Goal: Transaction & Acquisition: Purchase product/service

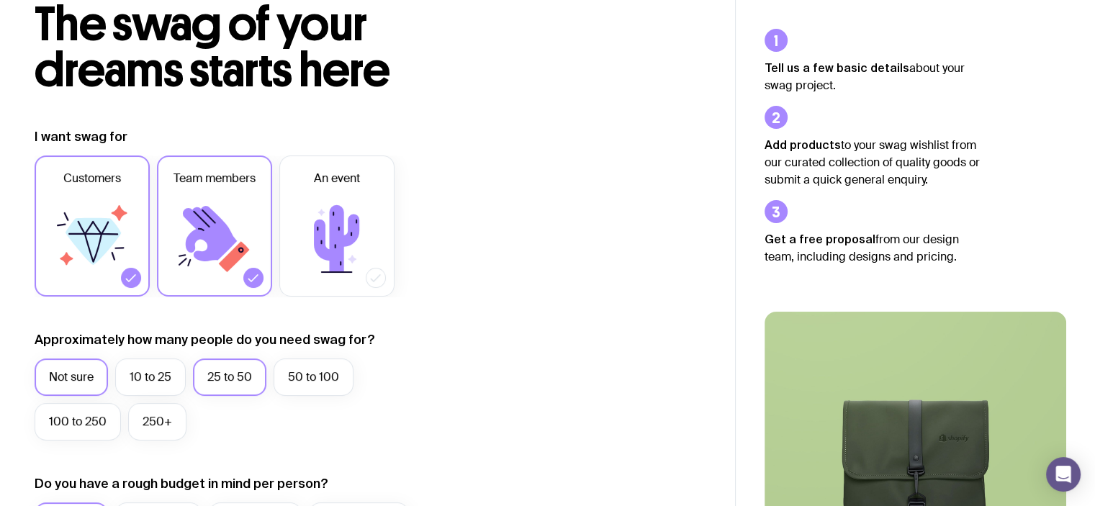
click at [230, 384] on label "25 to 50" at bounding box center [229, 376] width 73 height 37
click at [0, 0] on input "25 to 50" at bounding box center [0, 0] width 0 height 0
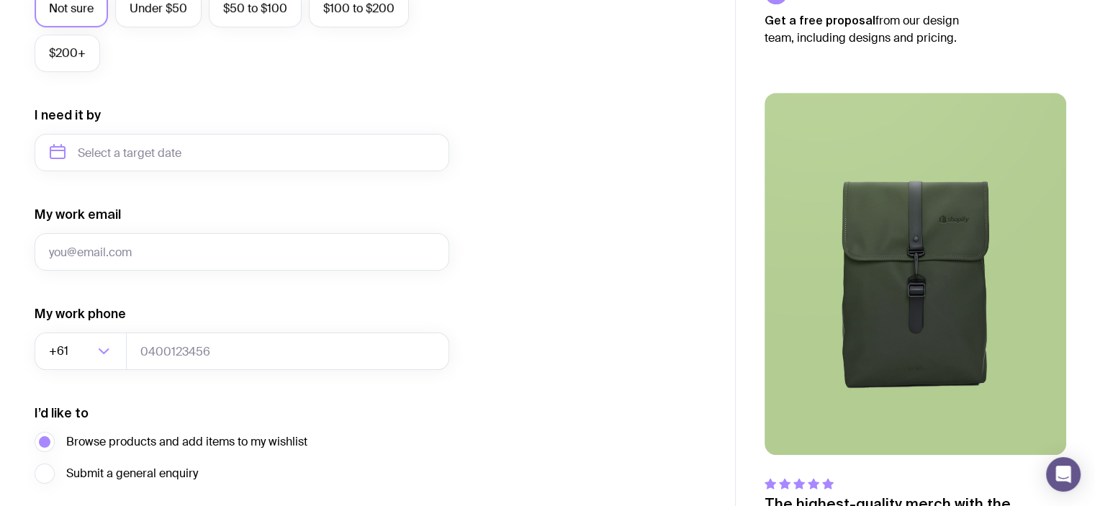
scroll to position [717, 0]
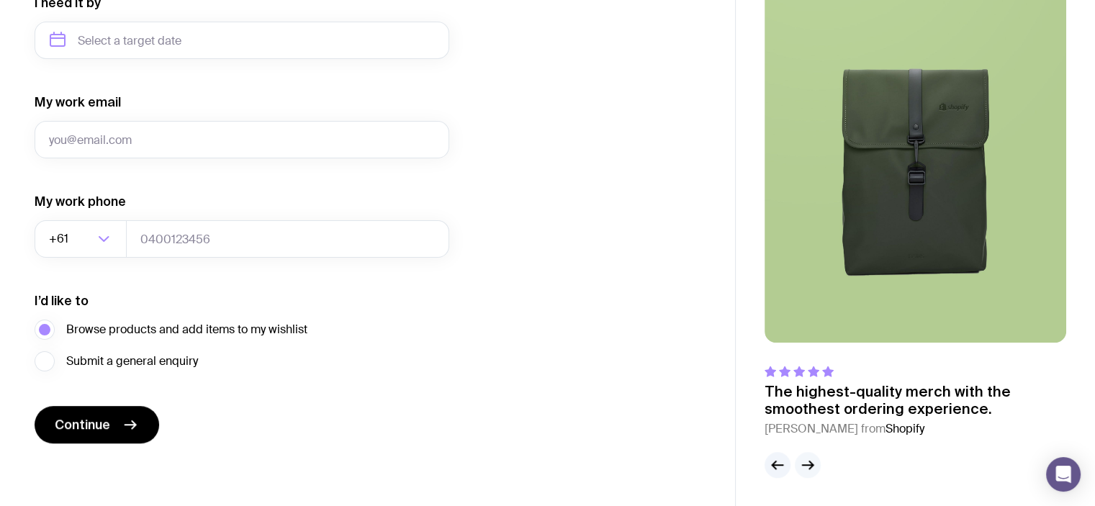
click at [816, 462] on button "button" at bounding box center [808, 465] width 26 height 26
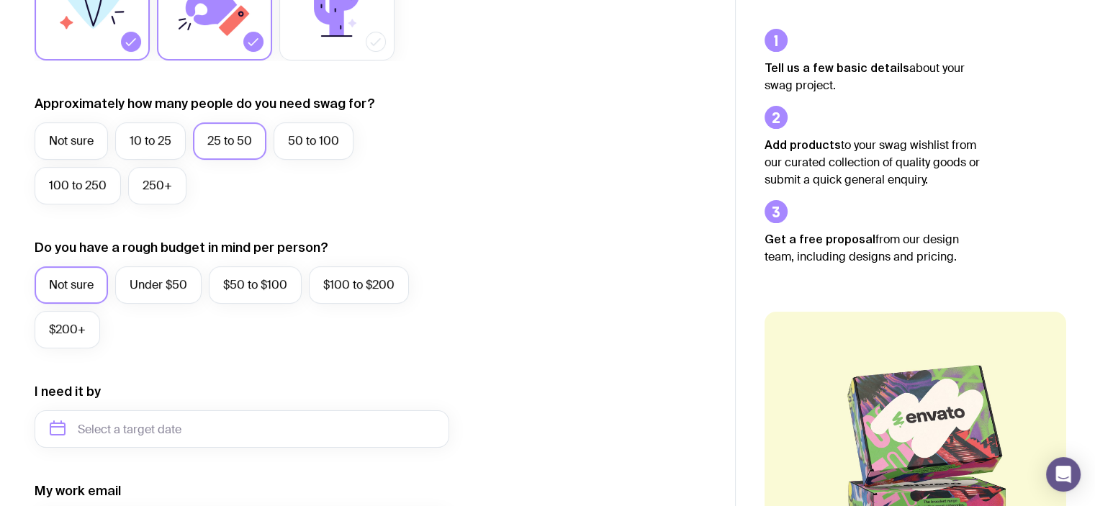
scroll to position [348, 0]
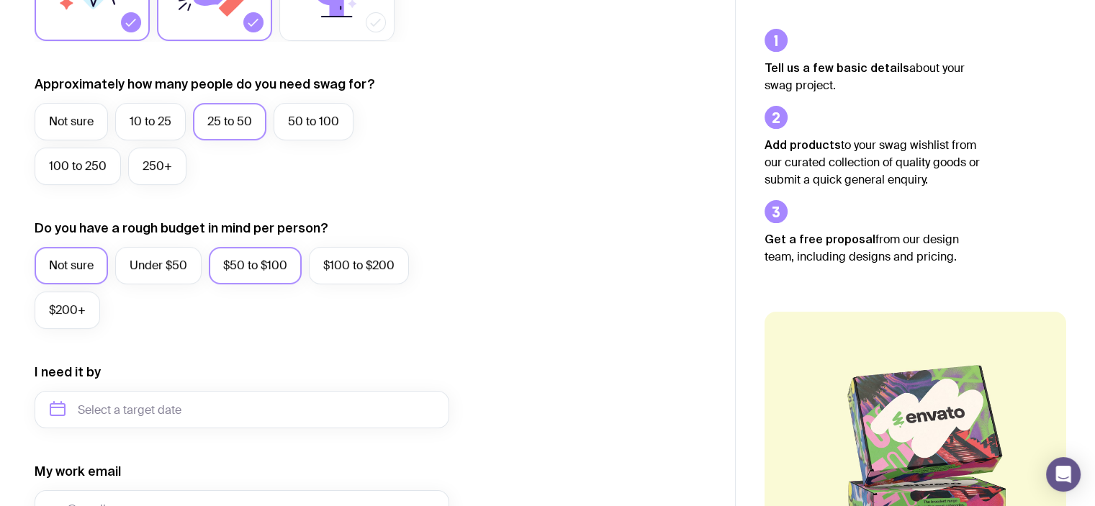
click at [248, 262] on label "$50 to $100" at bounding box center [255, 265] width 93 height 37
click at [0, 0] on input "$50 to $100" at bounding box center [0, 0] width 0 height 0
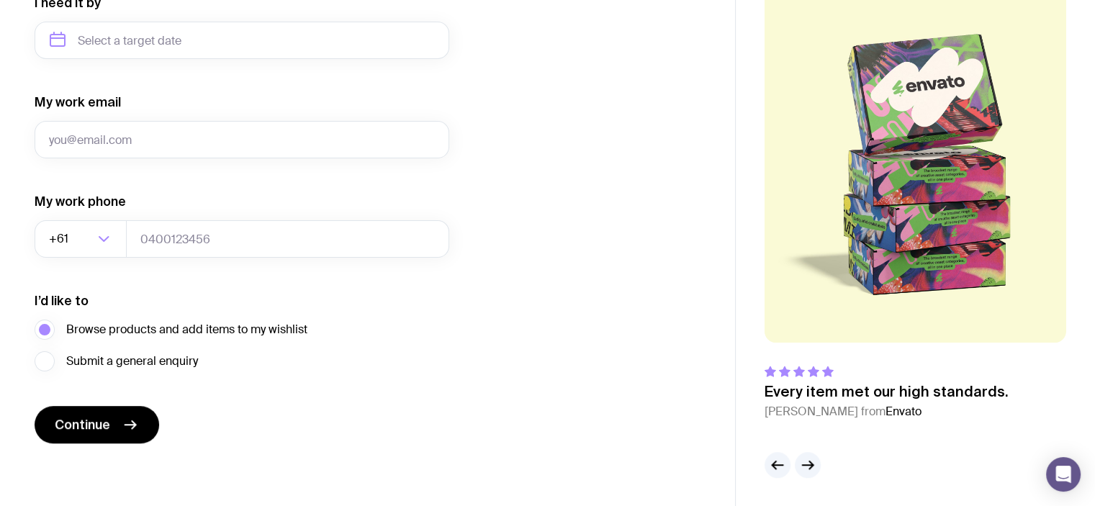
scroll to position [717, 0]
click at [92, 438] on button "Continue" at bounding box center [97, 424] width 125 height 37
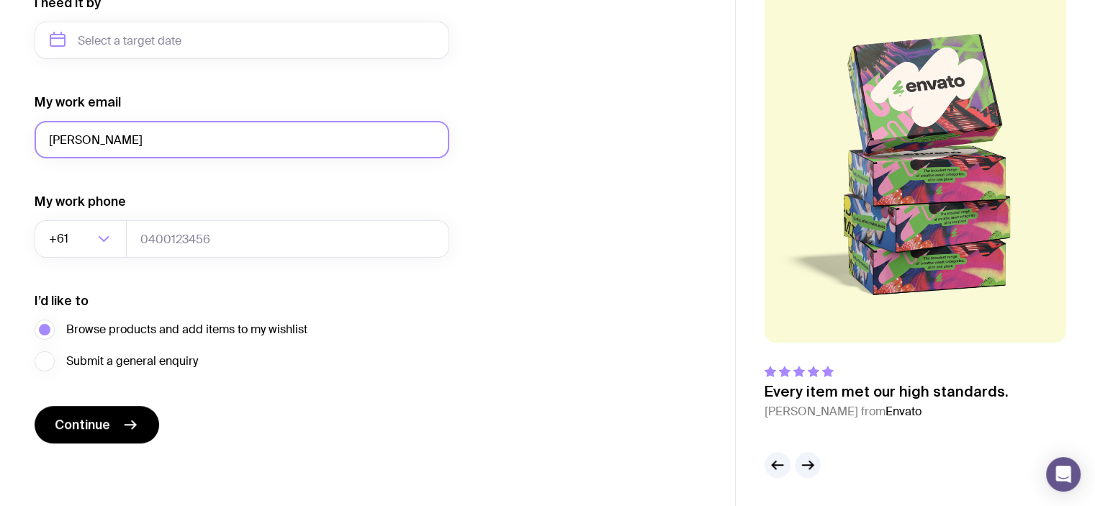
type input "[PERSON_NAME][EMAIL_ADDRESS][DOMAIN_NAME]"
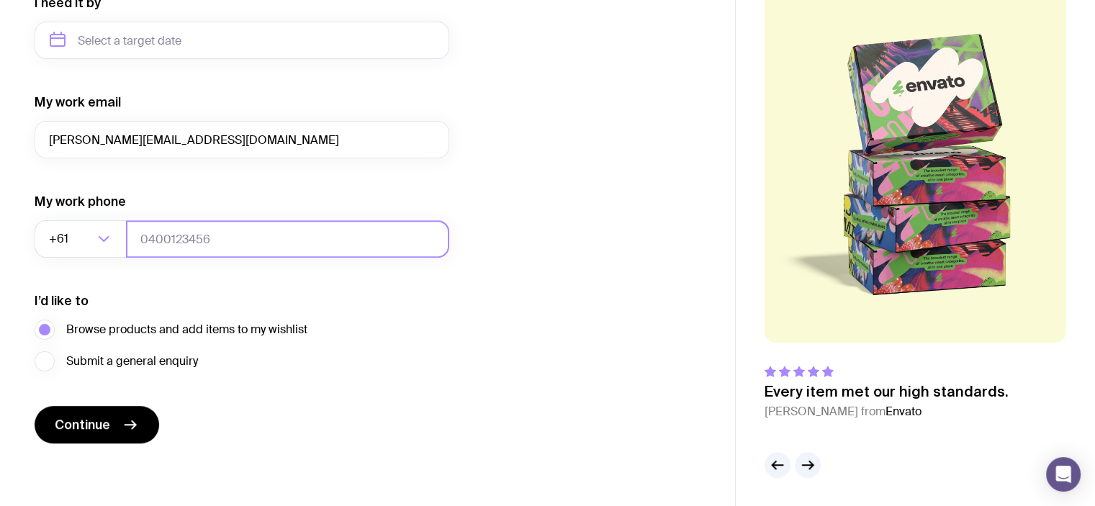
click at [181, 245] on input "tel" at bounding box center [287, 238] width 323 height 37
click at [163, 237] on input "42984303" at bounding box center [287, 238] width 323 height 37
type input "429184303"
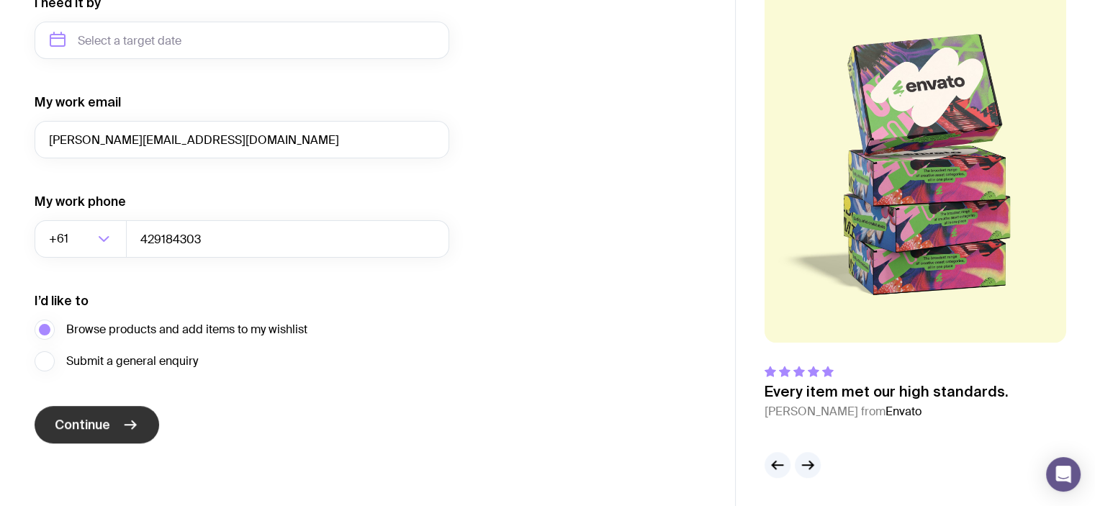
click at [101, 423] on span "Continue" at bounding box center [82, 424] width 55 height 17
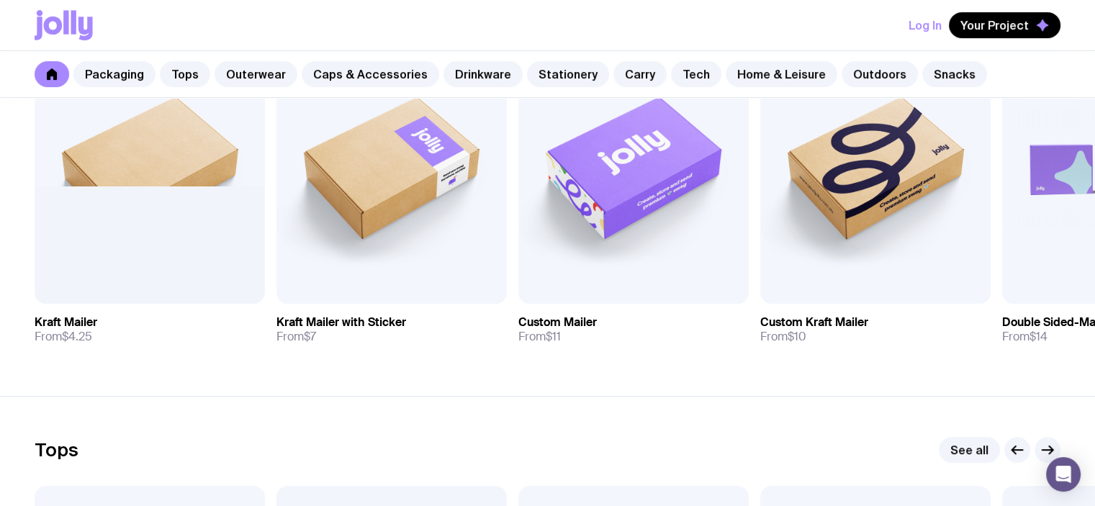
scroll to position [367, 0]
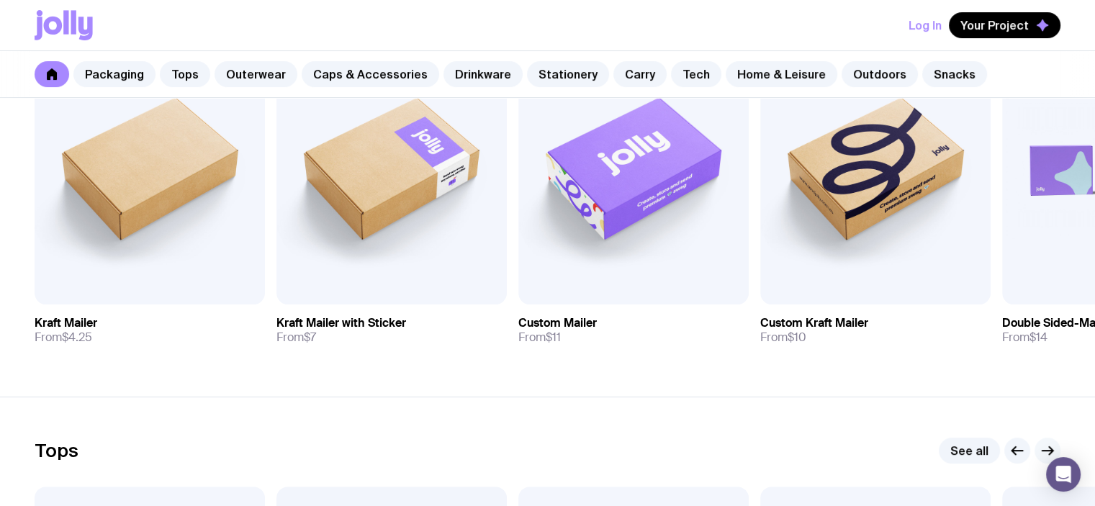
click at [1051, 445] on icon "button" at bounding box center [1047, 450] width 17 height 17
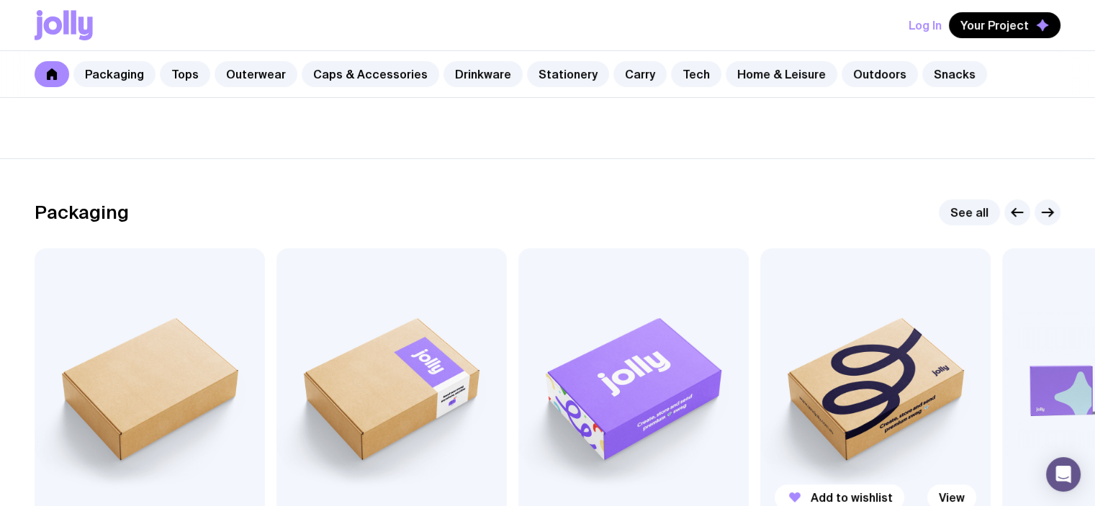
scroll to position [145, 0]
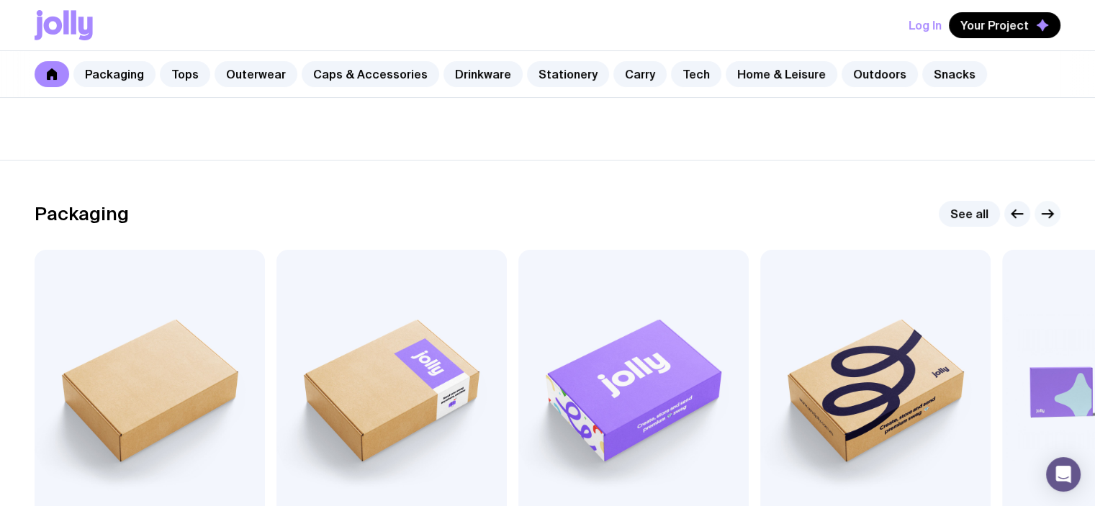
click at [1045, 221] on icon "button" at bounding box center [1047, 213] width 17 height 17
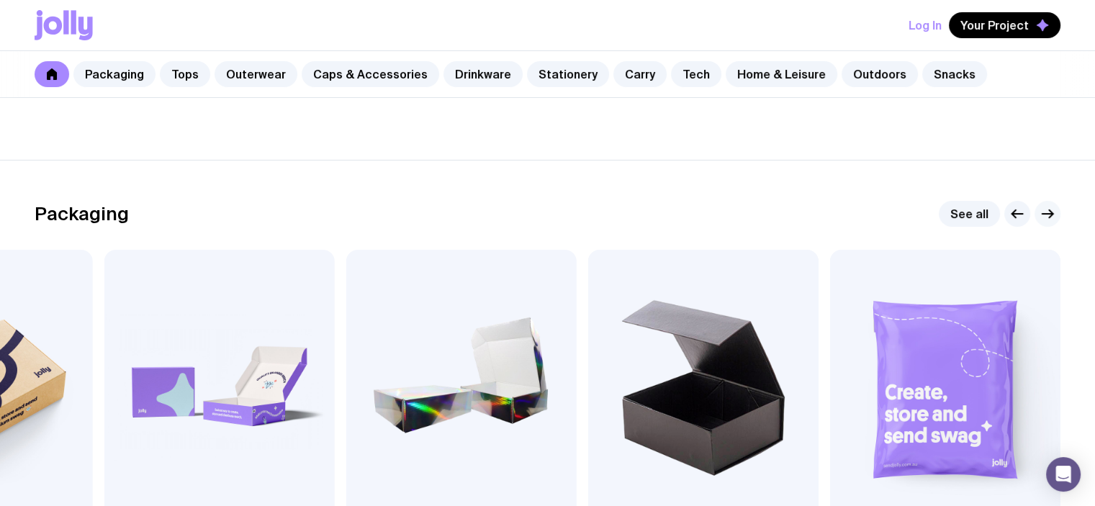
click at [1045, 221] on icon "button" at bounding box center [1047, 213] width 17 height 17
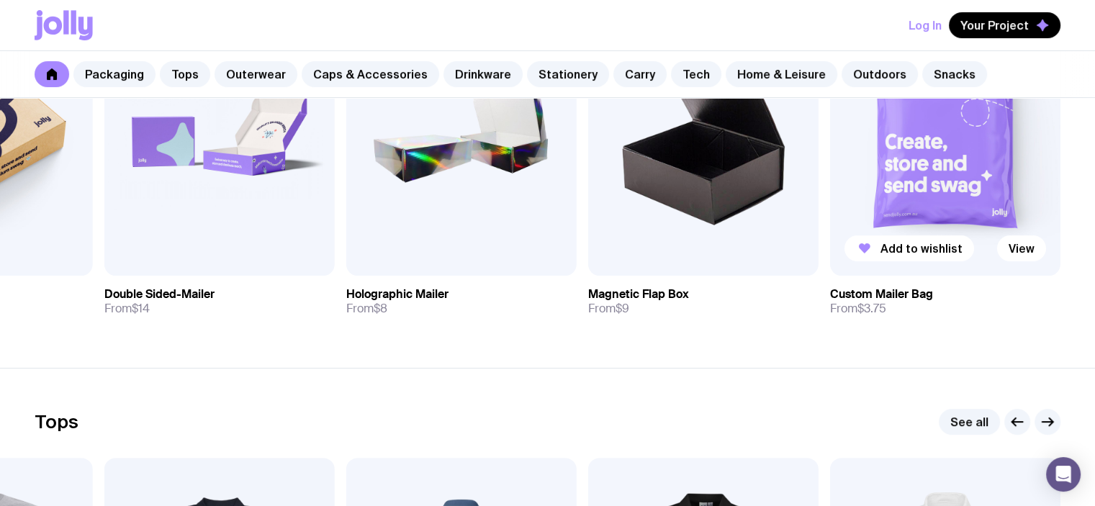
scroll to position [446, 0]
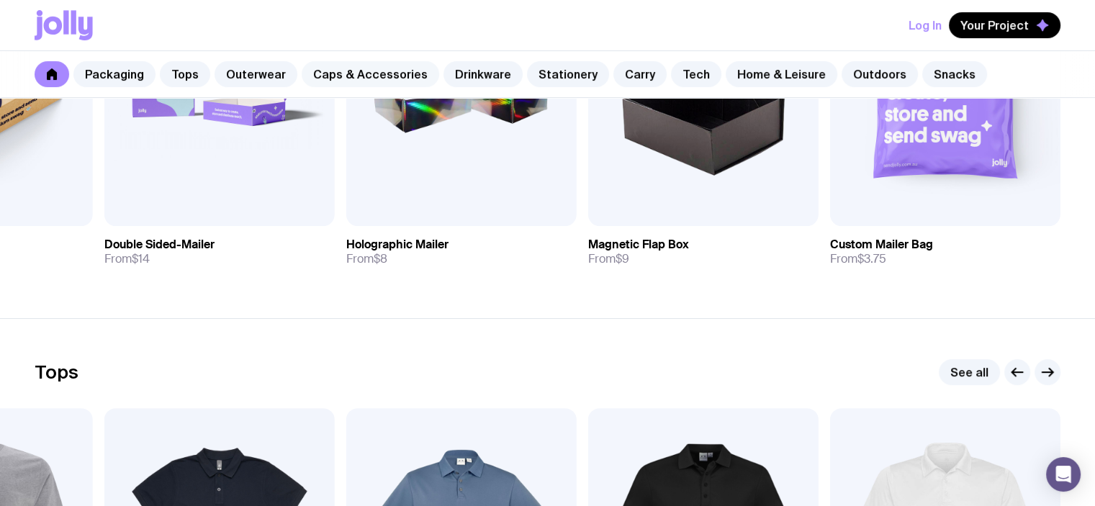
click at [343, 76] on link "Caps & Accessories" at bounding box center [370, 74] width 137 height 26
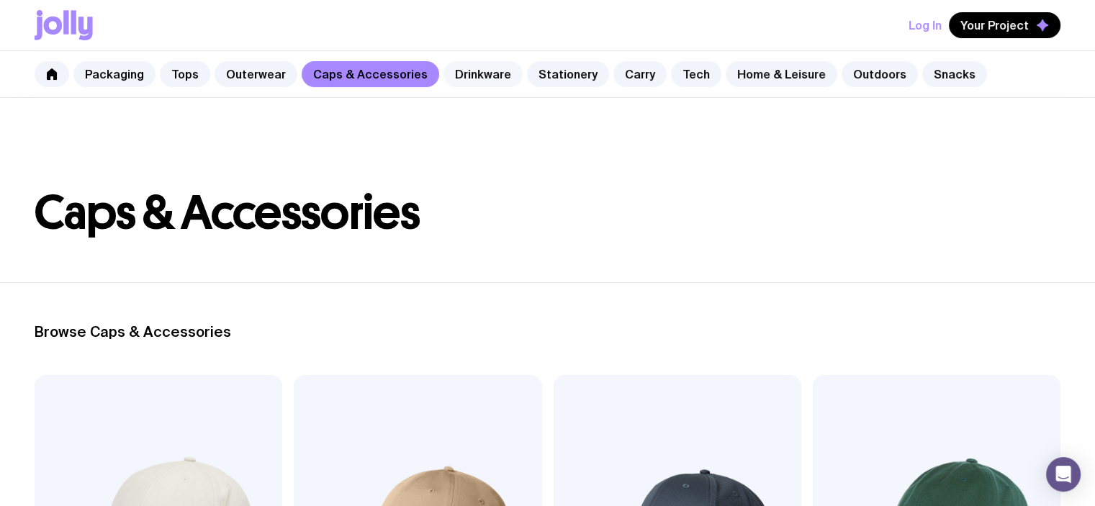
click at [484, 73] on link "Drinkware" at bounding box center [482, 74] width 79 height 26
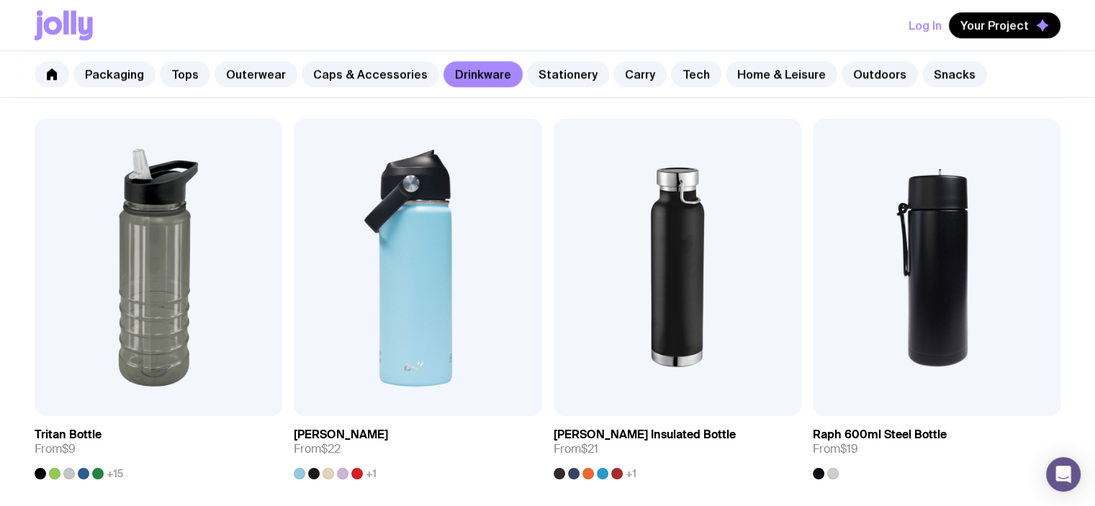
scroll to position [1468, 0]
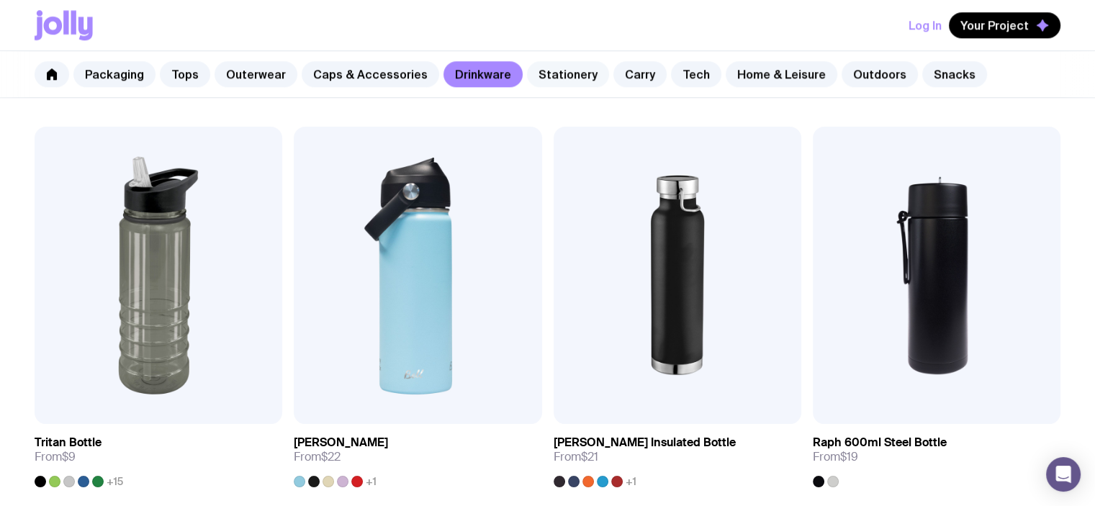
click at [556, 71] on link "Stationery" at bounding box center [568, 74] width 82 height 26
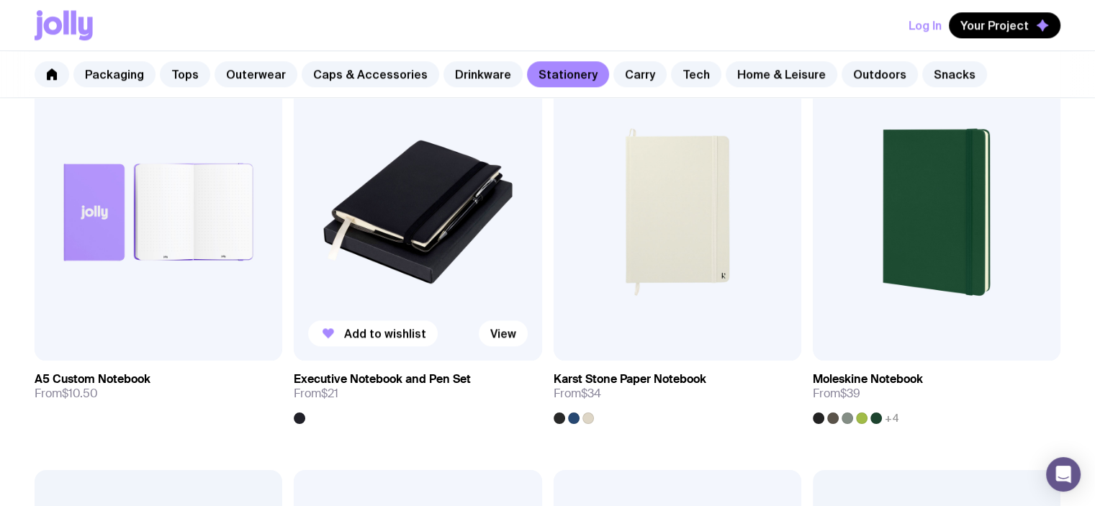
scroll to position [1534, 0]
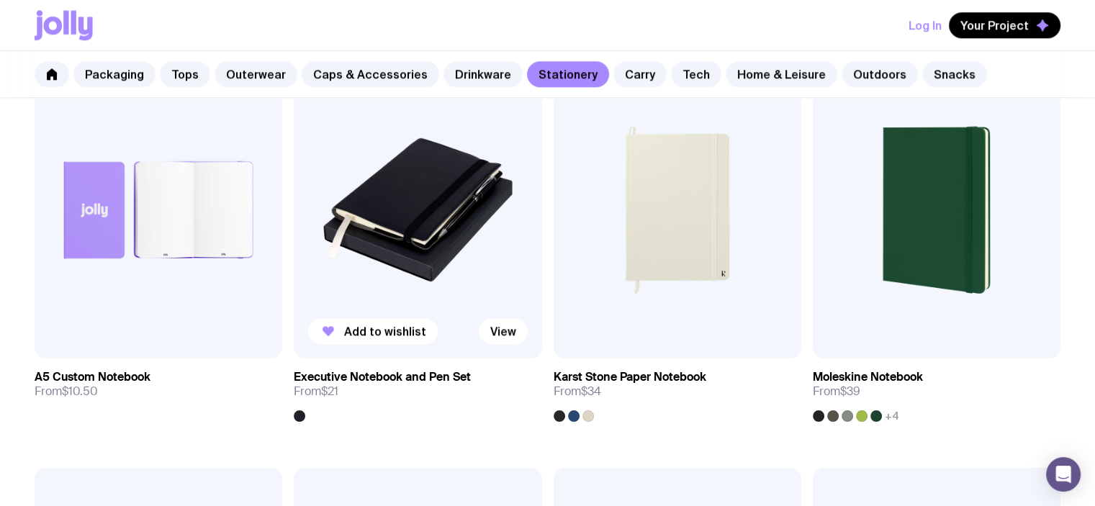
click at [454, 222] on img at bounding box center [418, 209] width 248 height 297
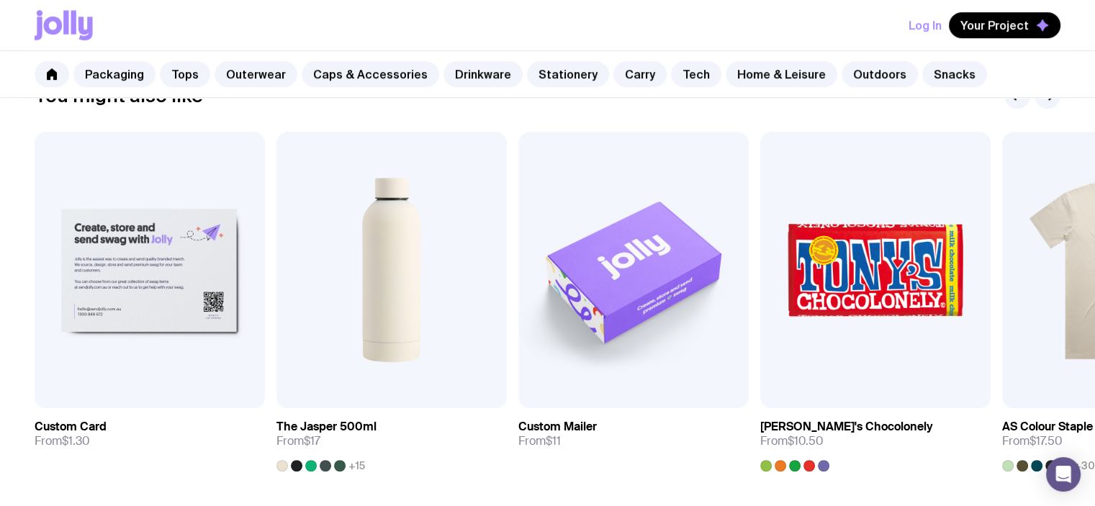
scroll to position [695, 0]
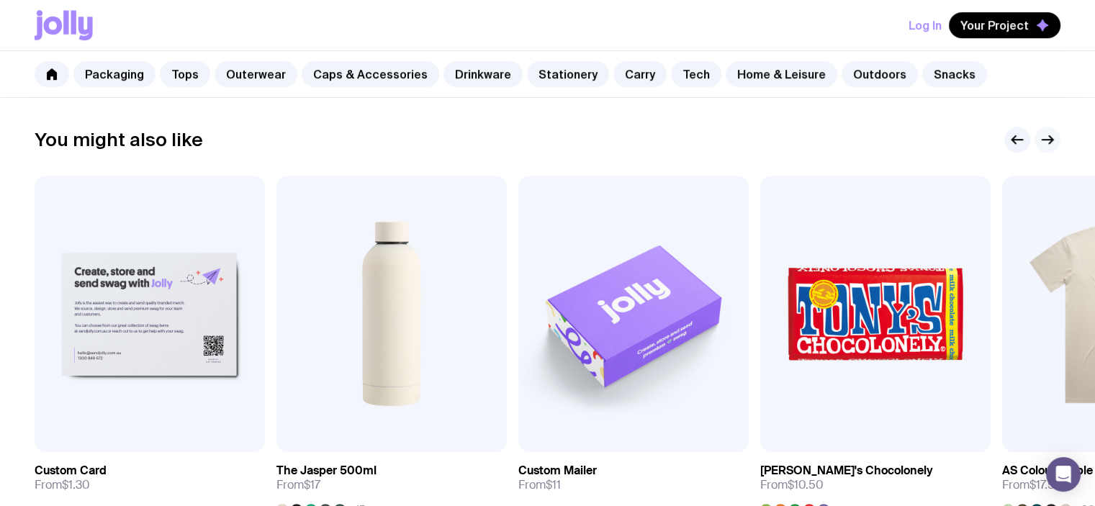
click at [1051, 141] on icon "button" at bounding box center [1047, 139] width 17 height 17
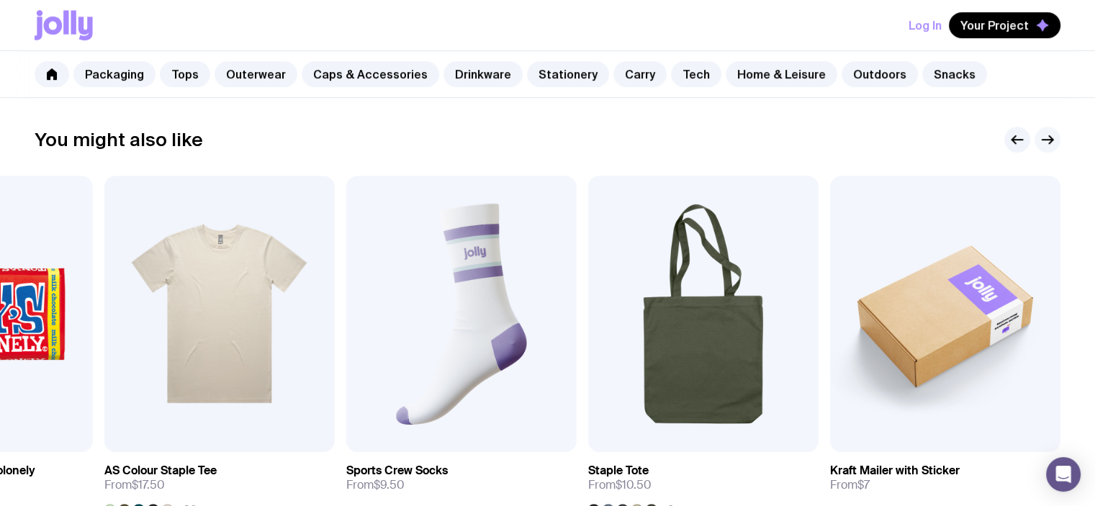
click at [1048, 140] on icon "button" at bounding box center [1047, 139] width 17 height 17
click at [1044, 136] on icon "button" at bounding box center [1047, 139] width 17 height 17
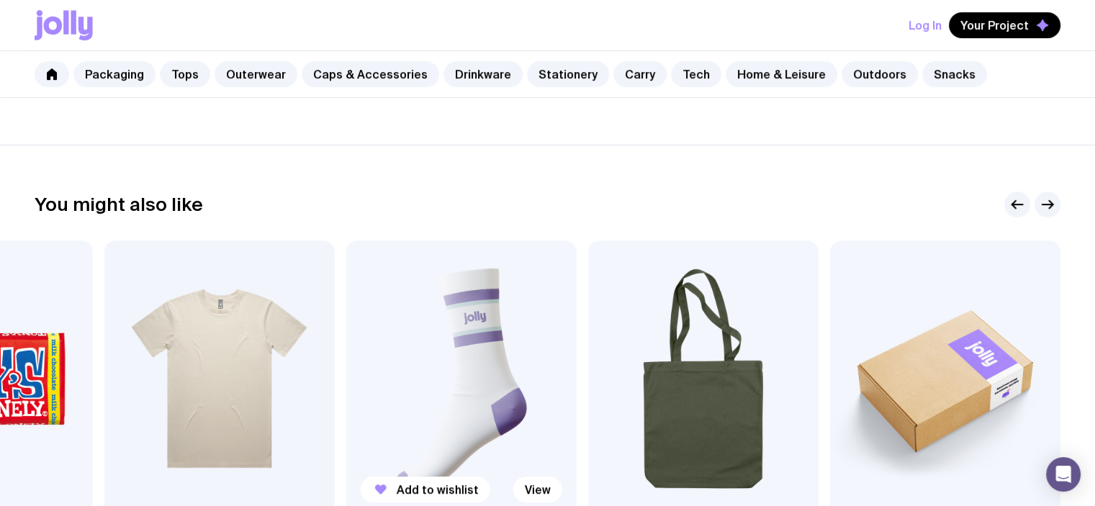
scroll to position [605, 0]
